Goal: Use online tool/utility: Utilize a website feature to perform a specific function

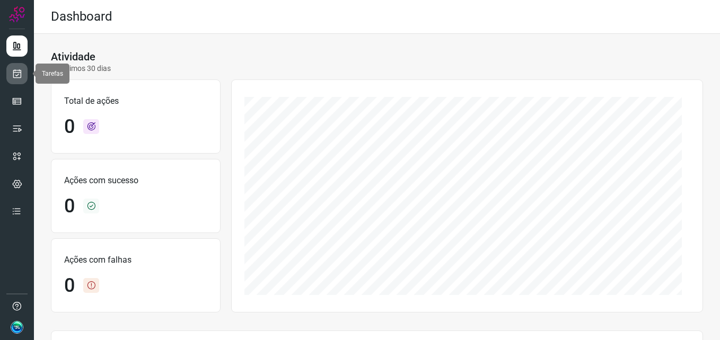
click at [14, 74] on icon at bounding box center [17, 73] width 11 height 11
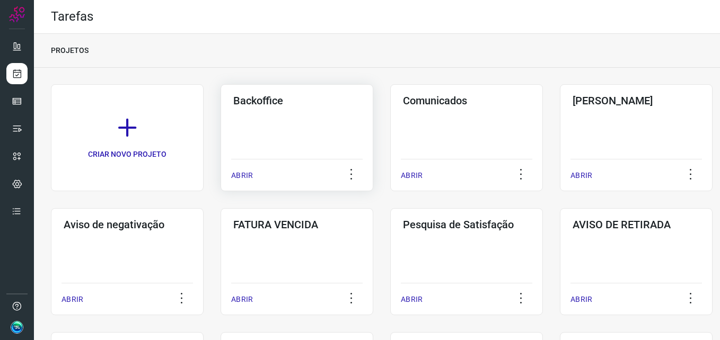
click at [259, 124] on div "Backoffice ABRIR" at bounding box center [297, 137] width 153 height 107
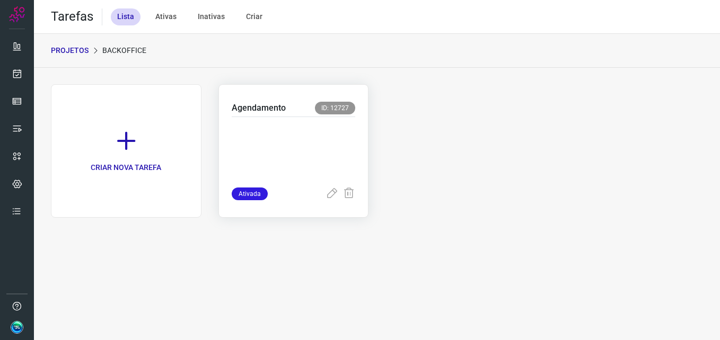
click at [277, 160] on p at bounding box center [294, 150] width 124 height 53
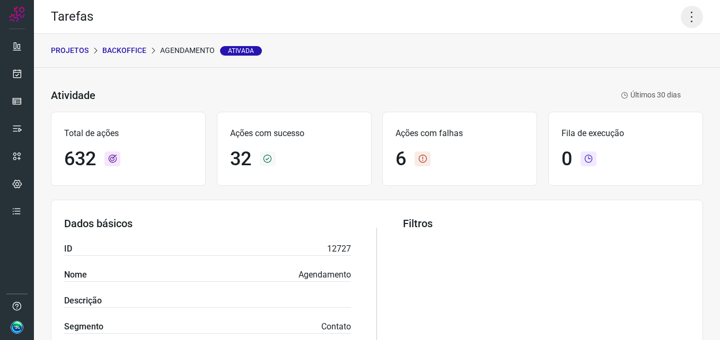
click at [684, 21] on icon at bounding box center [692, 17] width 22 height 22
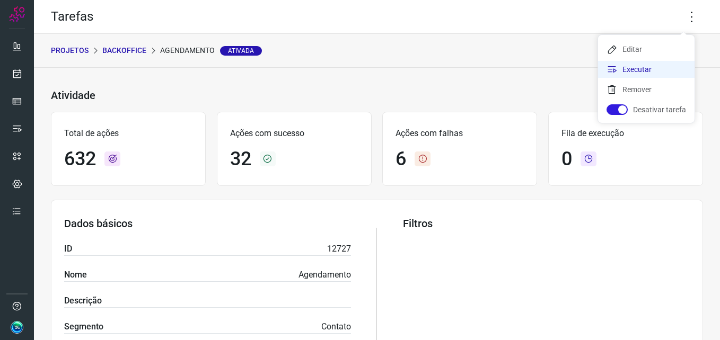
click at [624, 67] on li "Executar" at bounding box center [646, 69] width 96 height 17
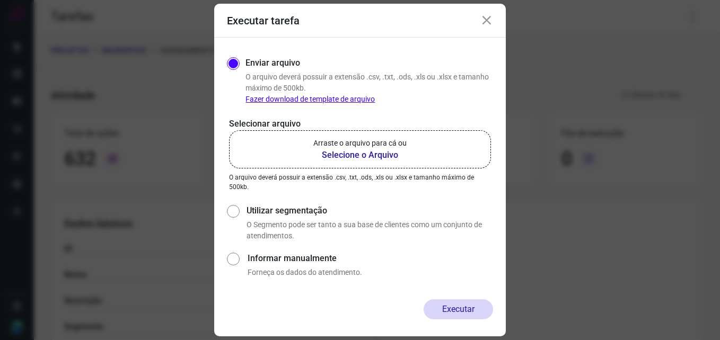
click at [346, 153] on b "Selecione o Arquivo" at bounding box center [359, 155] width 93 height 13
click at [0, 0] on input "Arraste o arquivo para cá ou Selecione o Arquivo" at bounding box center [0, 0] width 0 height 0
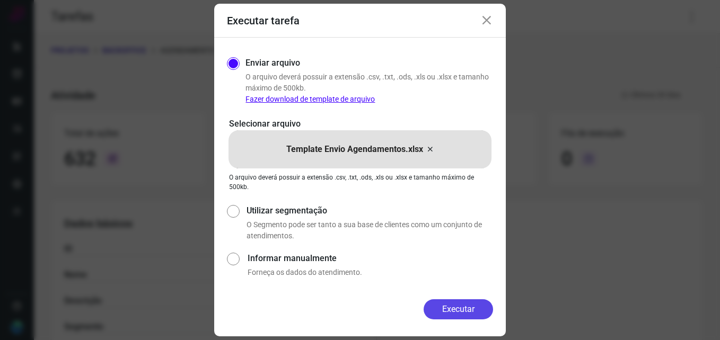
click at [447, 306] on button "Executar" at bounding box center [458, 310] width 69 height 20
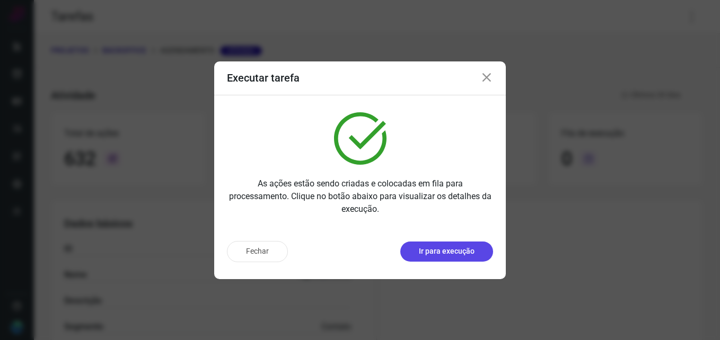
click at [451, 242] on button "Ir para execução" at bounding box center [446, 252] width 93 height 20
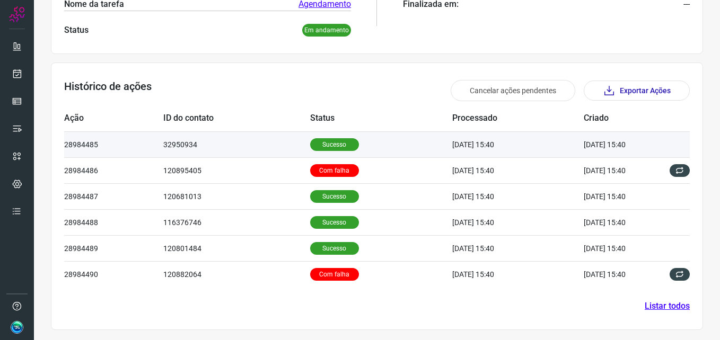
scroll to position [254, 0]
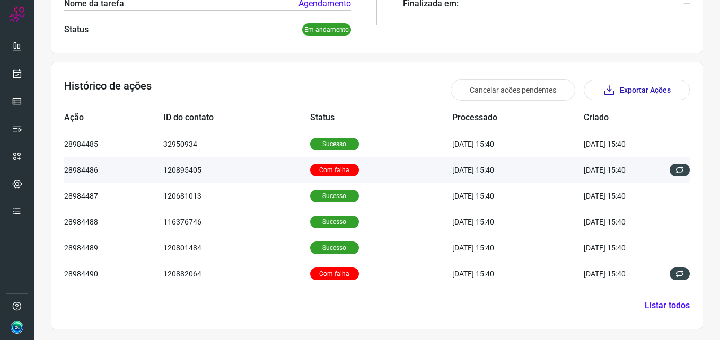
click at [330, 166] on p "Com falha" at bounding box center [334, 170] width 49 height 13
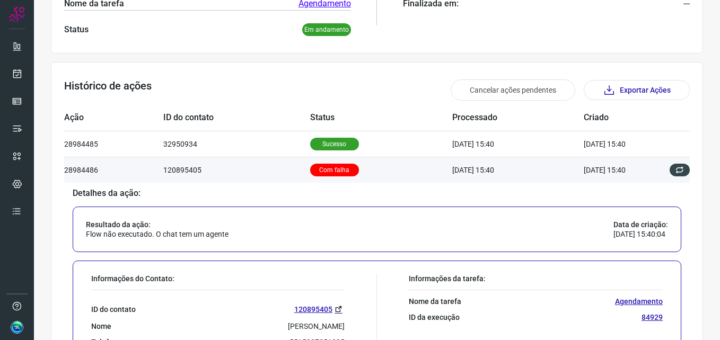
click at [333, 174] on p "Com falha" at bounding box center [334, 170] width 49 height 13
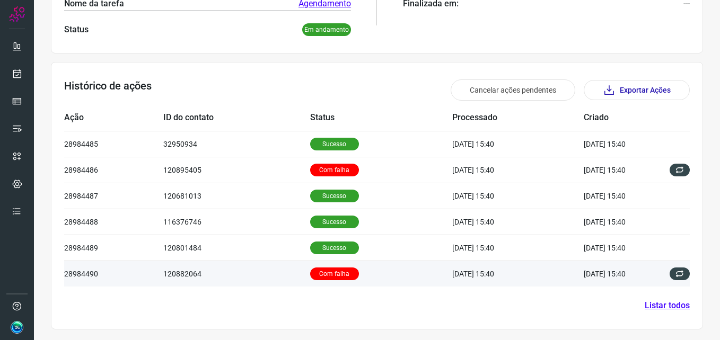
click at [332, 269] on p "Com falha" at bounding box center [334, 274] width 49 height 13
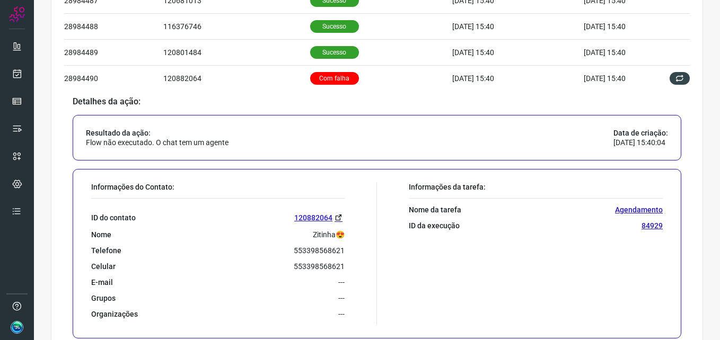
scroll to position [466, 0]
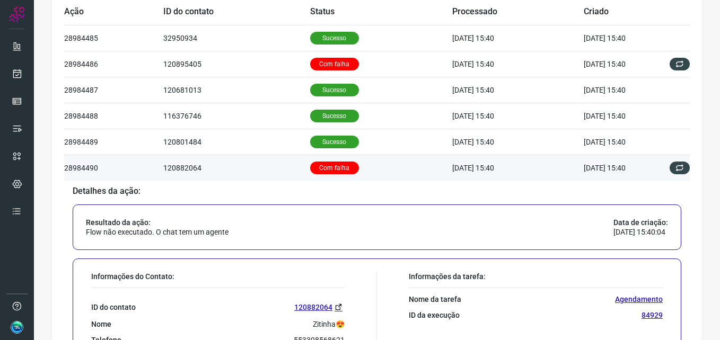
click at [313, 170] on p "Com falha" at bounding box center [334, 168] width 49 height 13
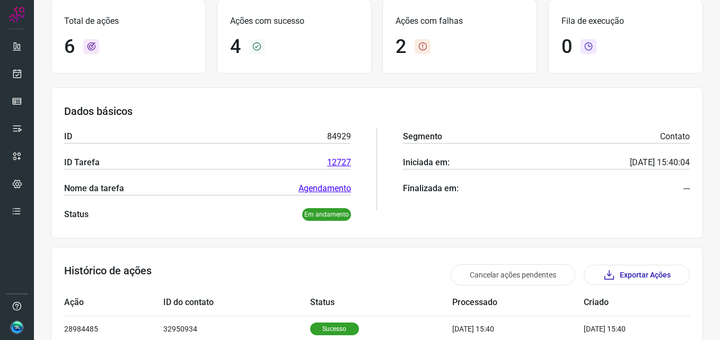
scroll to position [212, 0]
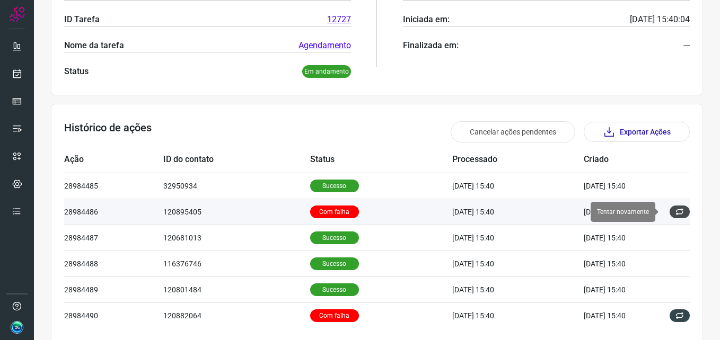
click at [675, 208] on icon at bounding box center [679, 212] width 8 height 8
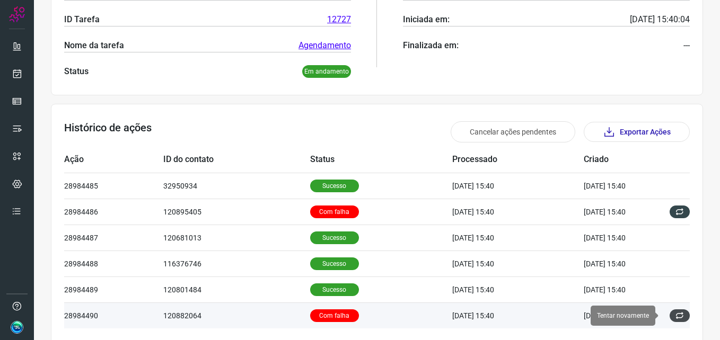
click at [678, 314] on button at bounding box center [680, 316] width 20 height 13
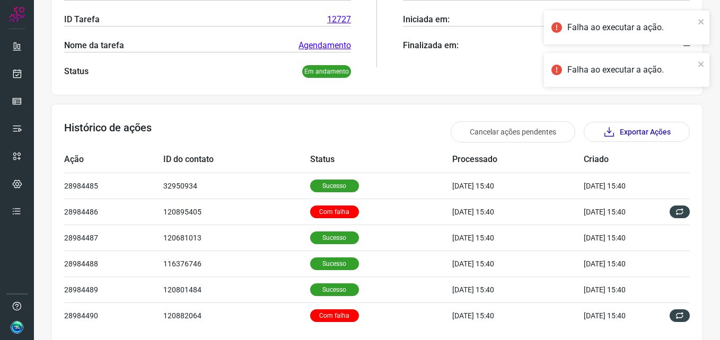
click at [697, 59] on div "Falha ao executar a ação." at bounding box center [626, 70] width 165 height 34
click at [697, 24] on div "Falha ao executar a ação." at bounding box center [622, 27] width 149 height 19
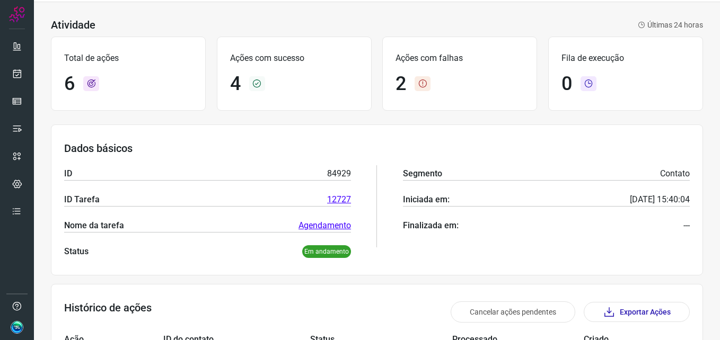
scroll to position [0, 0]
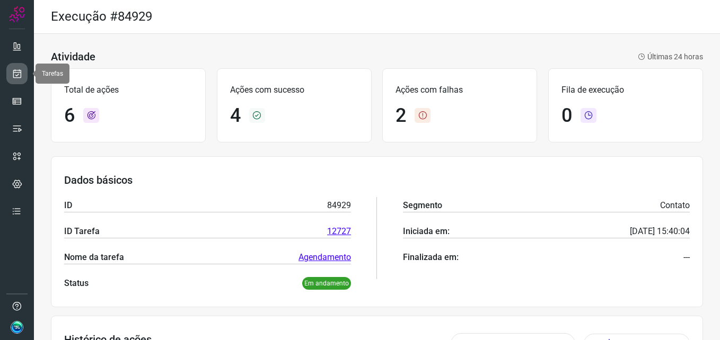
click at [17, 73] on icon at bounding box center [17, 73] width 11 height 11
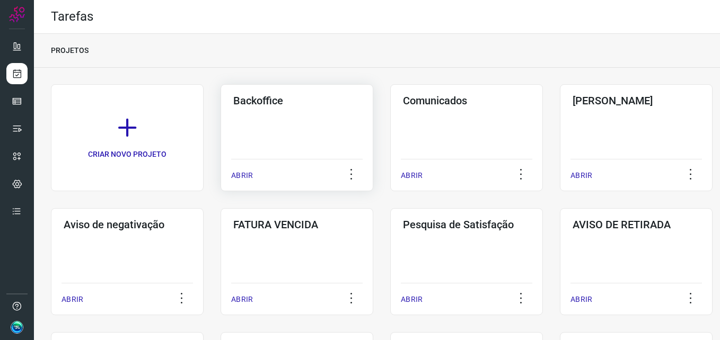
click at [258, 124] on div "Backoffice ABRIR" at bounding box center [297, 137] width 153 height 107
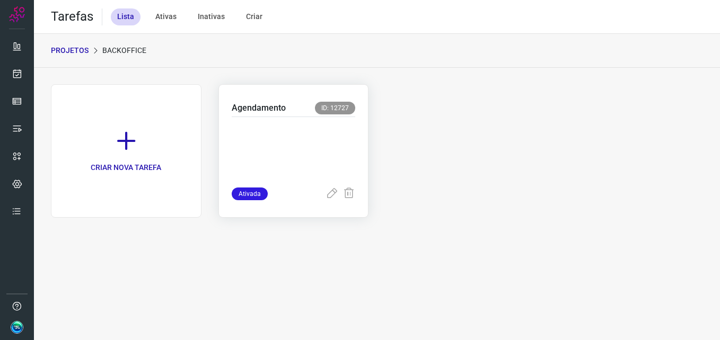
click at [263, 135] on p at bounding box center [294, 150] width 124 height 53
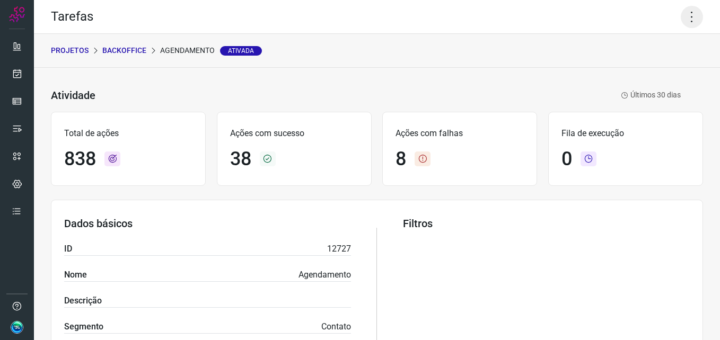
click at [690, 13] on icon at bounding box center [692, 17] width 22 height 22
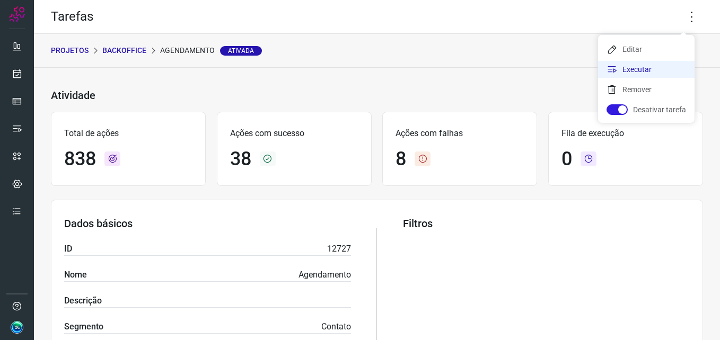
click at [643, 64] on li "Executar" at bounding box center [646, 69] width 96 height 17
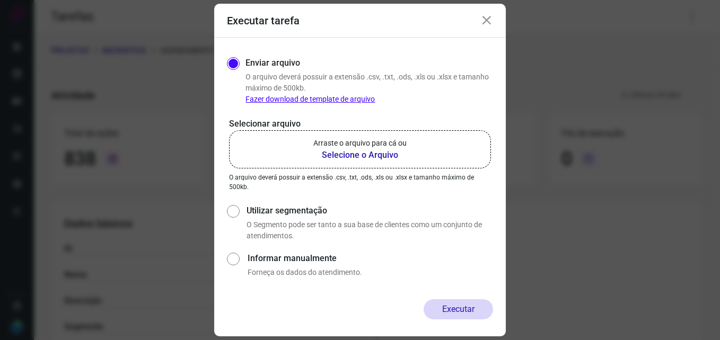
click at [345, 157] on b "Selecione o Arquivo" at bounding box center [359, 155] width 93 height 13
click at [0, 0] on input "Arraste o arquivo para cá ou Selecione o Arquivo" at bounding box center [0, 0] width 0 height 0
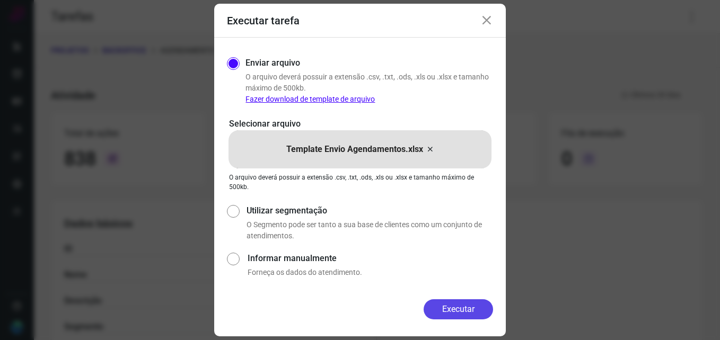
click at [461, 307] on button "Executar" at bounding box center [458, 310] width 69 height 20
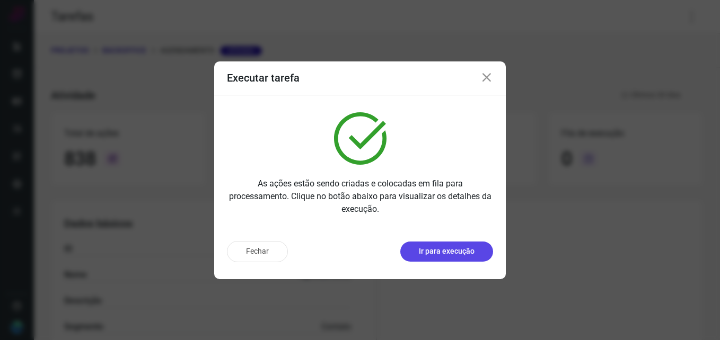
click at [446, 253] on p "Ir para execução" at bounding box center [447, 251] width 56 height 11
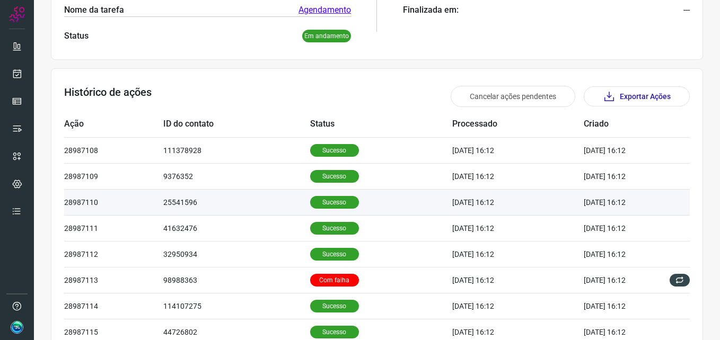
scroll to position [318, 0]
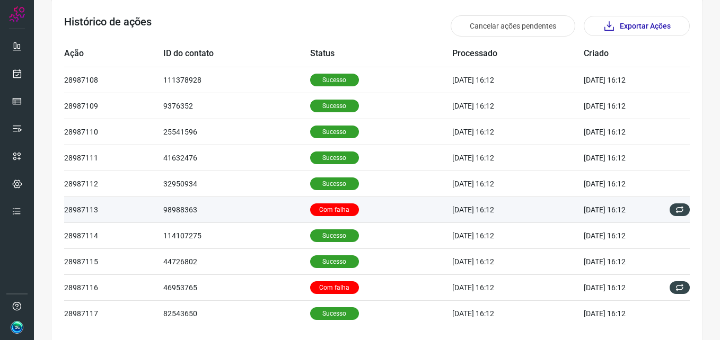
click at [318, 210] on p "Com falha" at bounding box center [334, 210] width 49 height 13
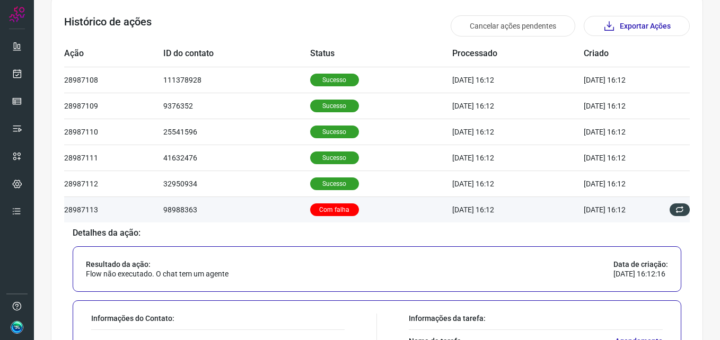
scroll to position [424, 0]
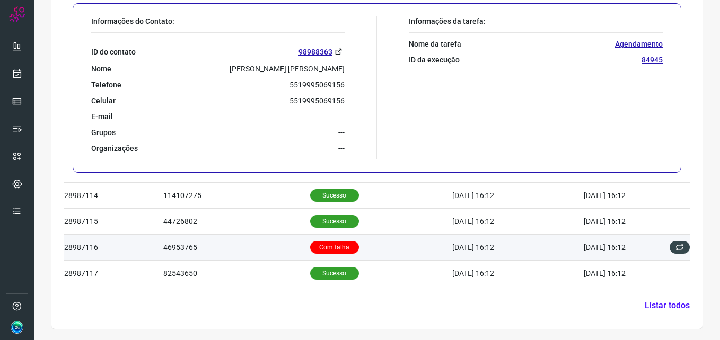
click at [310, 245] on p "Com falha" at bounding box center [334, 247] width 49 height 13
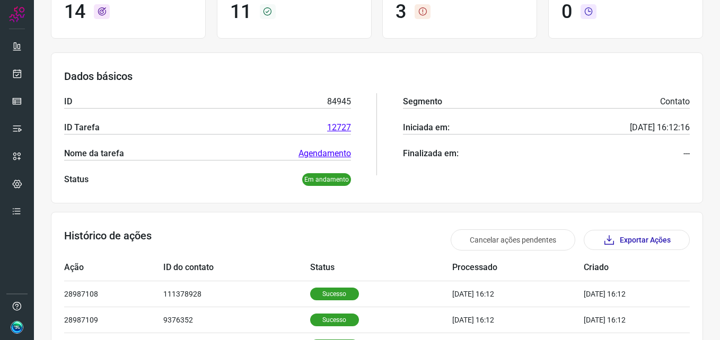
scroll to position [0, 0]
